Goal: Task Accomplishment & Management: Manage account settings

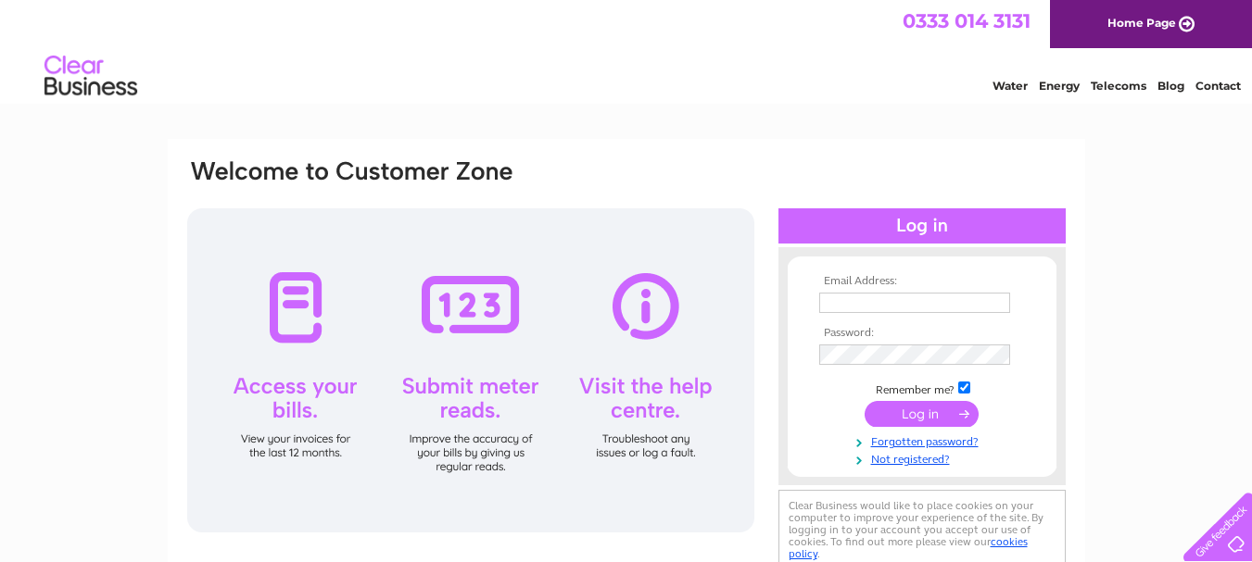
type input "substanceshop666@gmail.com"
click at [900, 412] on input "submit" at bounding box center [921, 414] width 114 height 26
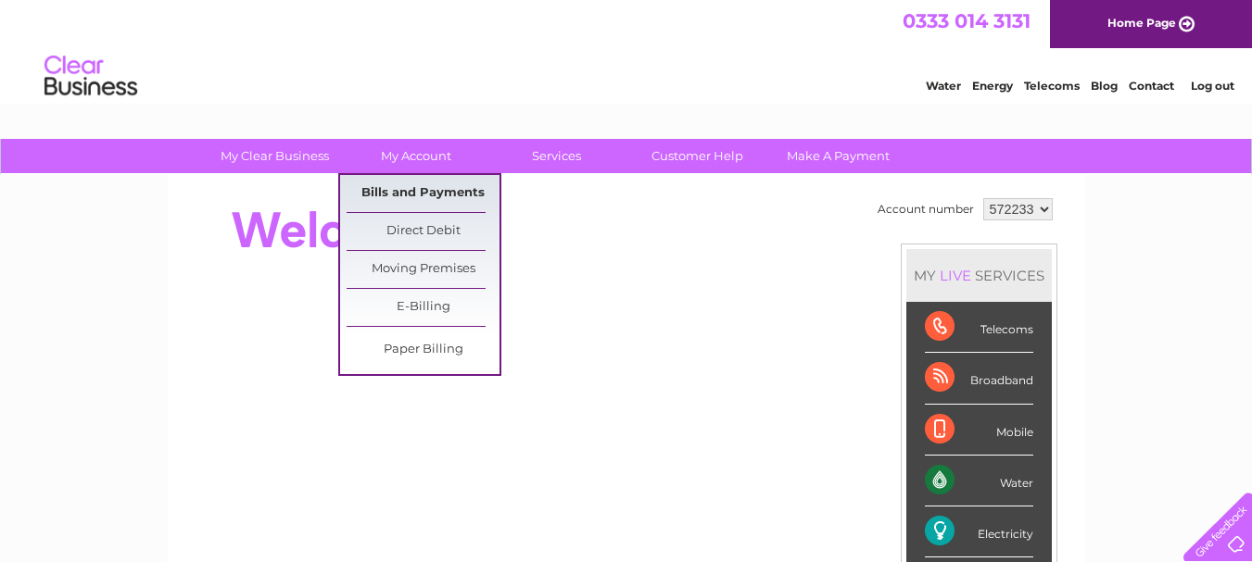
click at [420, 192] on link "Bills and Payments" at bounding box center [422, 193] width 153 height 37
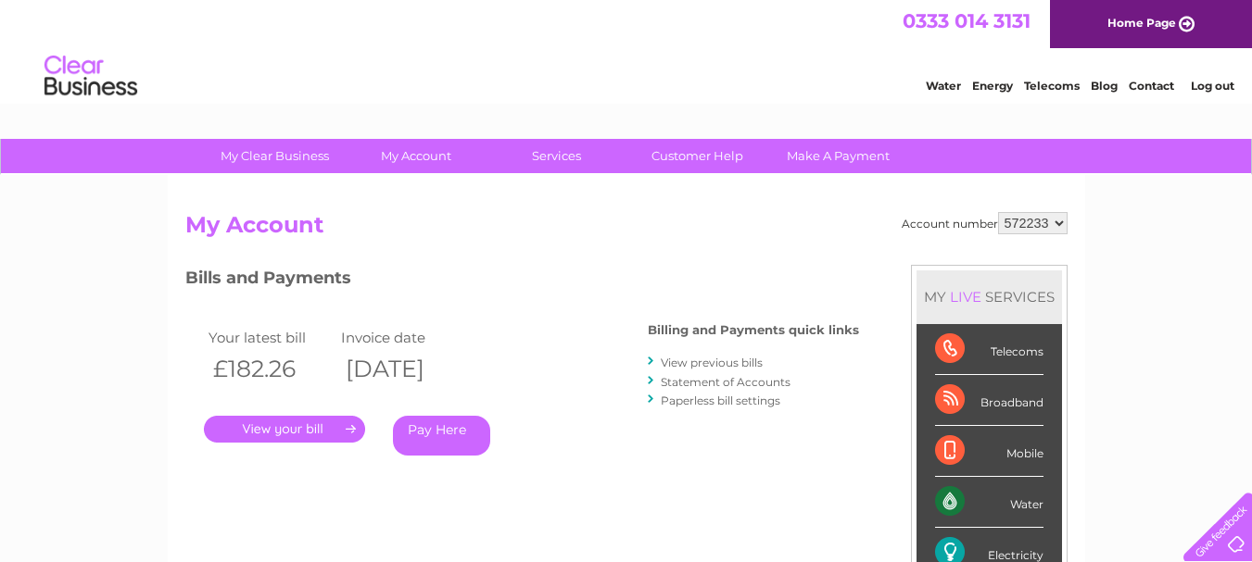
click at [326, 426] on link "." at bounding box center [284, 429] width 161 height 27
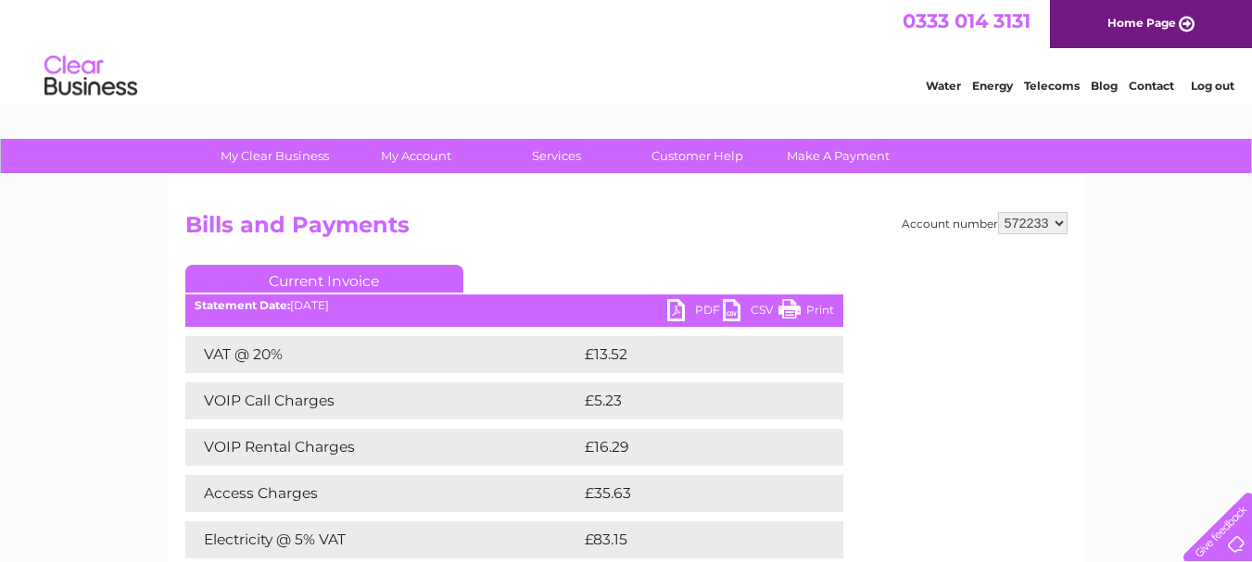
scroll to position [74, 0]
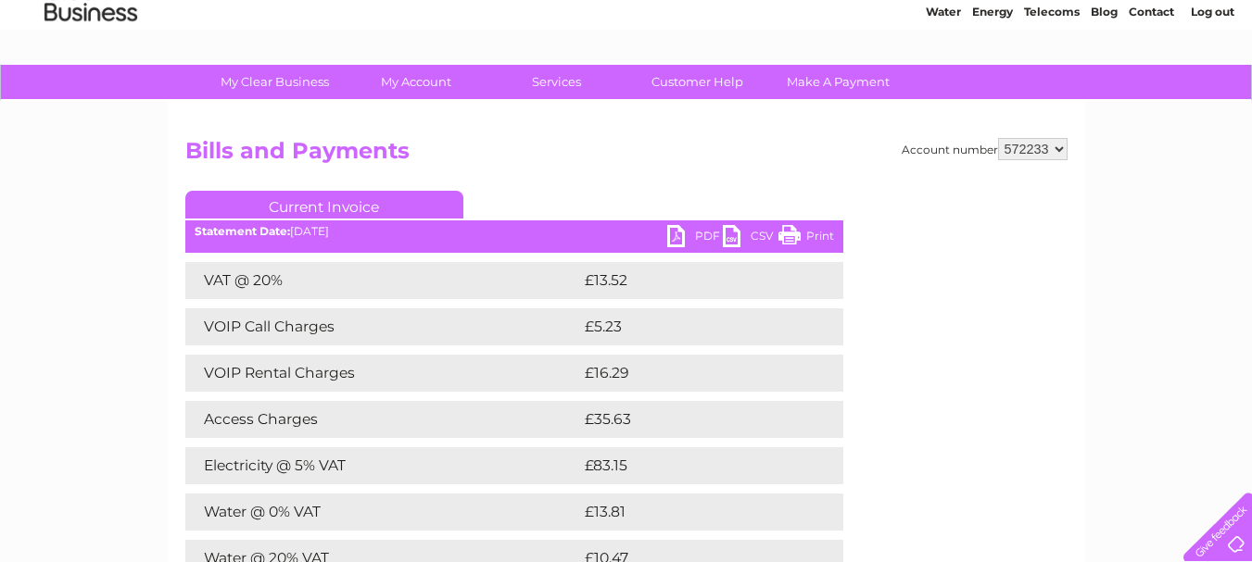
click at [812, 230] on link "Print" at bounding box center [806, 238] width 56 height 27
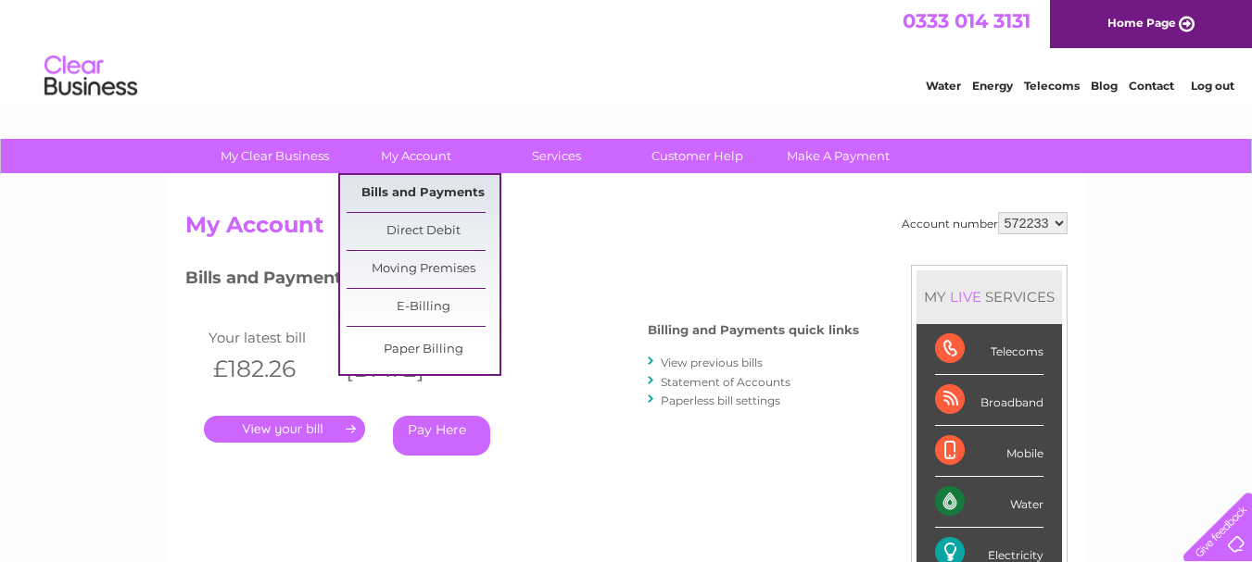
click at [415, 191] on link "Bills and Payments" at bounding box center [422, 193] width 153 height 37
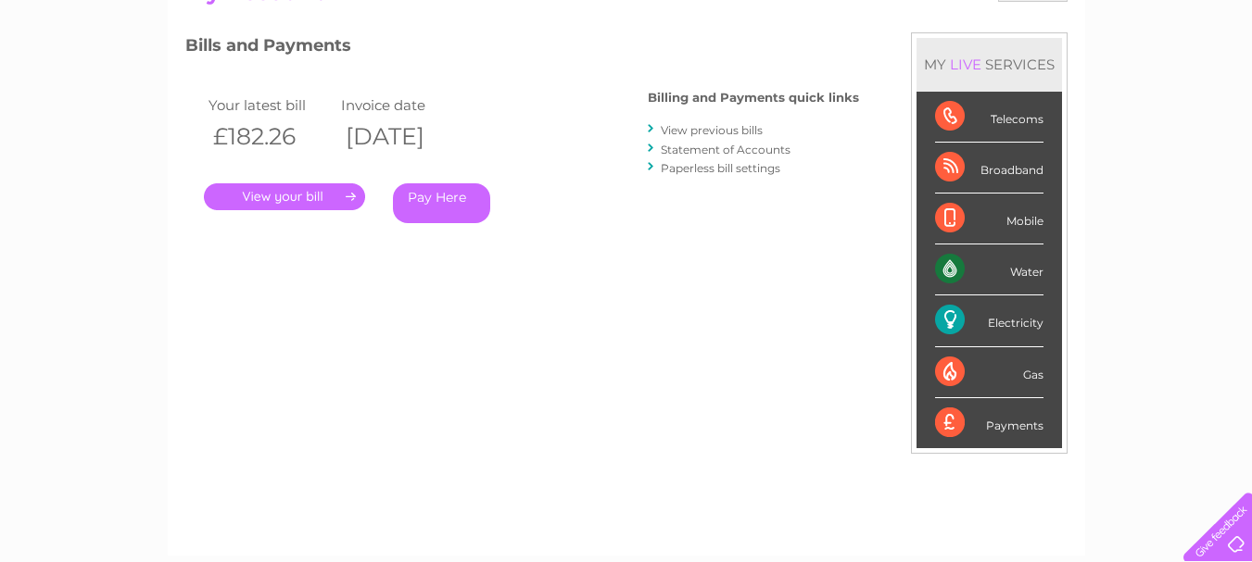
scroll to position [230, 0]
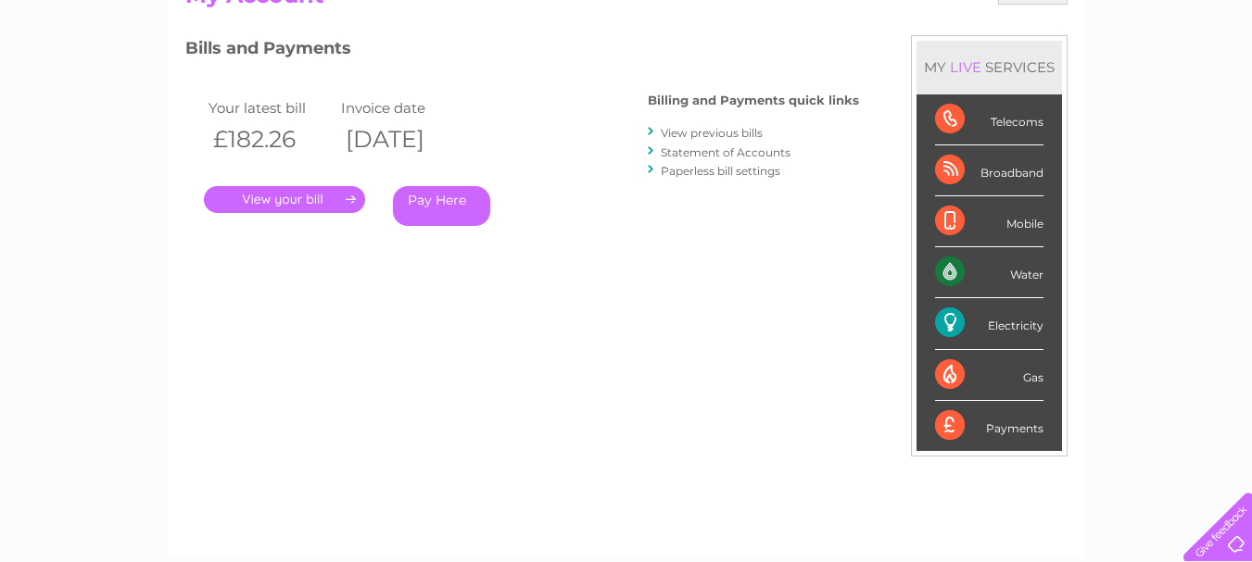
click at [549, 320] on div "Account number 572233 My Account MY LIVE SERVICES Telecoms Broadband Mobile Wat…" at bounding box center [626, 261] width 882 height 558
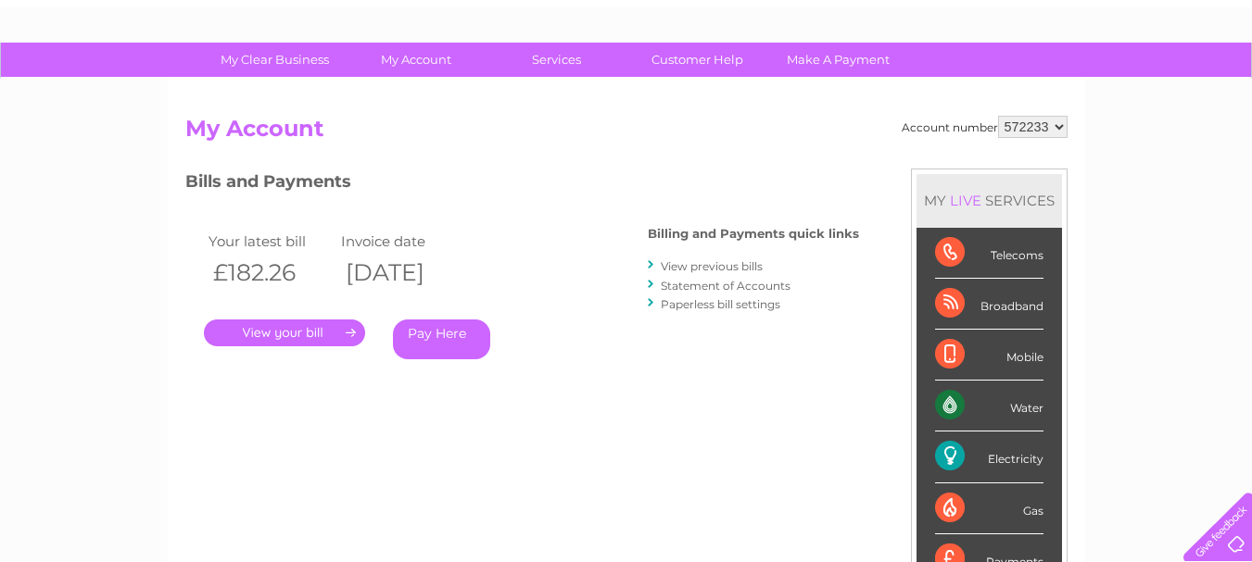
scroll to position [93, 0]
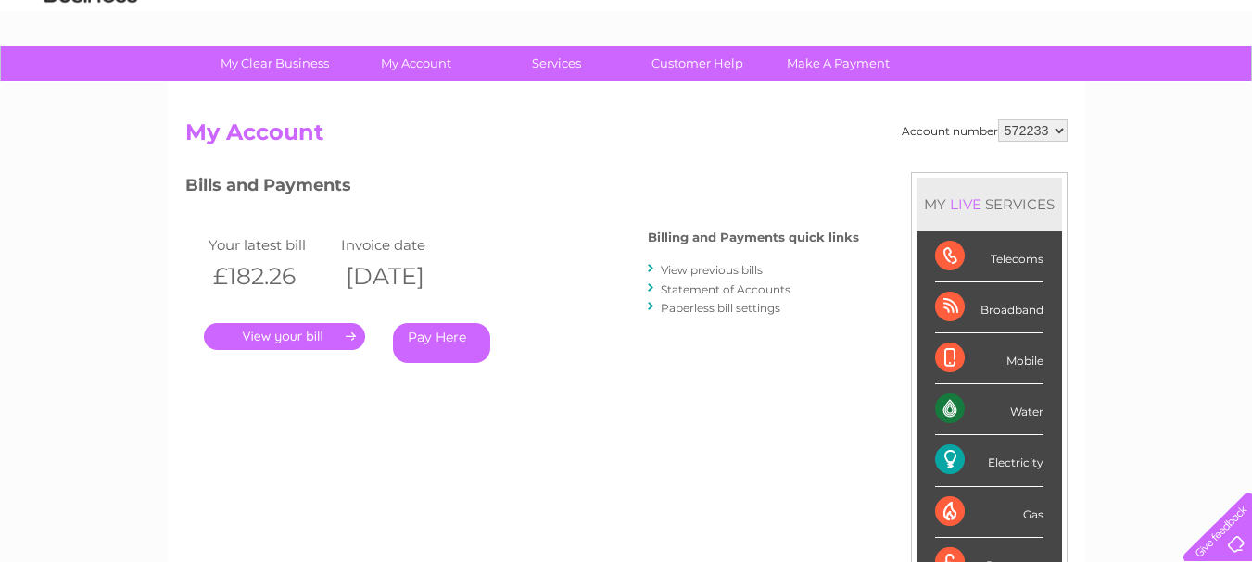
click at [724, 271] on link "View previous bills" at bounding box center [712, 270] width 102 height 14
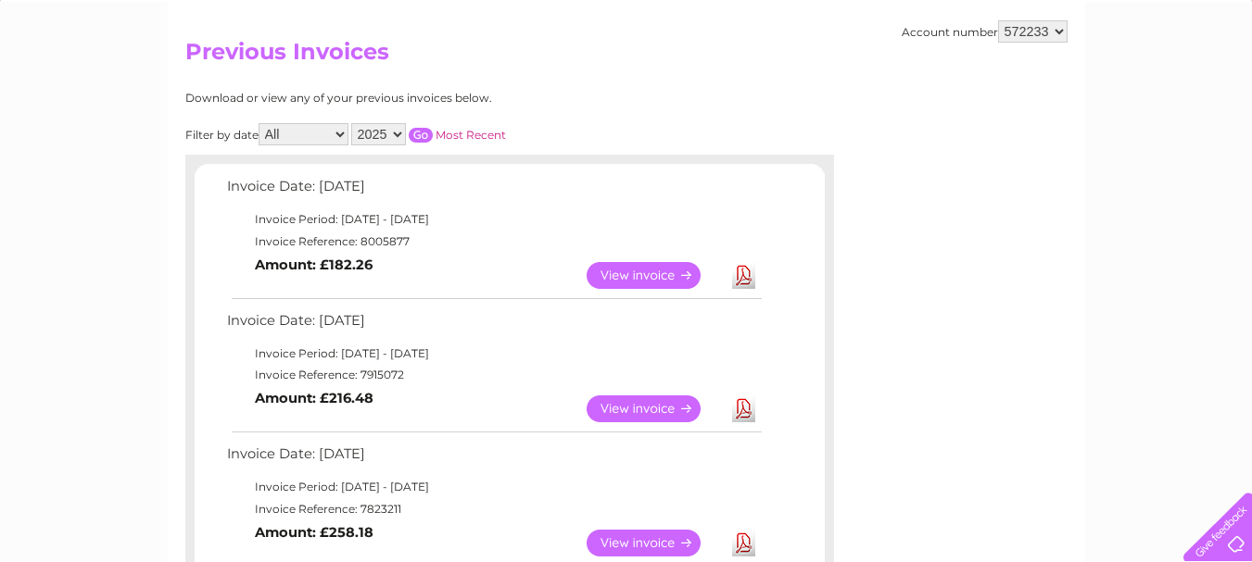
scroll to position [178, 0]
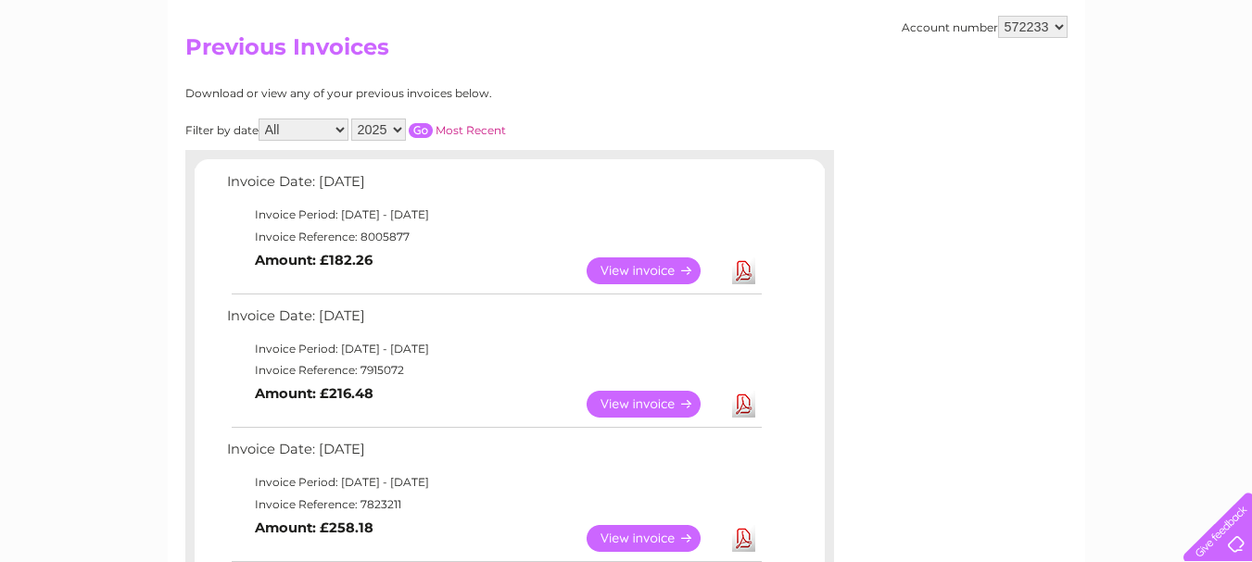
click at [661, 403] on link "View" at bounding box center [654, 404] width 136 height 27
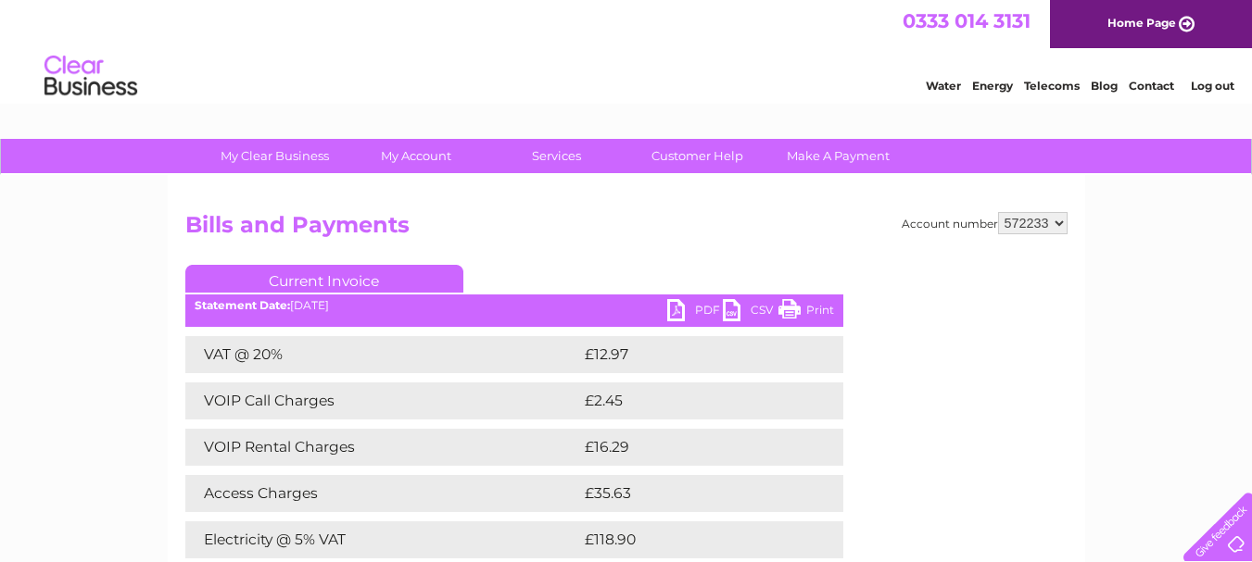
click at [821, 307] on link "Print" at bounding box center [806, 312] width 56 height 27
